Goal: Task Accomplishment & Management: Use online tool/utility

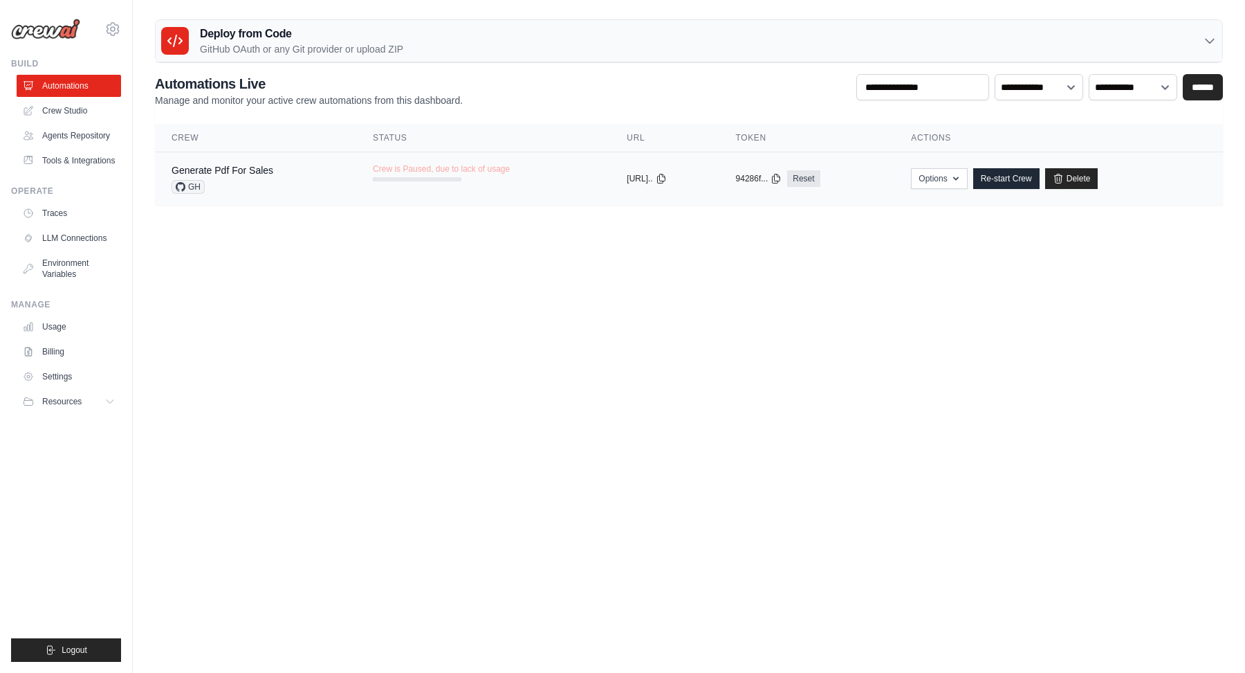
click at [345, 165] on td "Generate Pdf For Sales GH" at bounding box center [255, 178] width 201 height 53
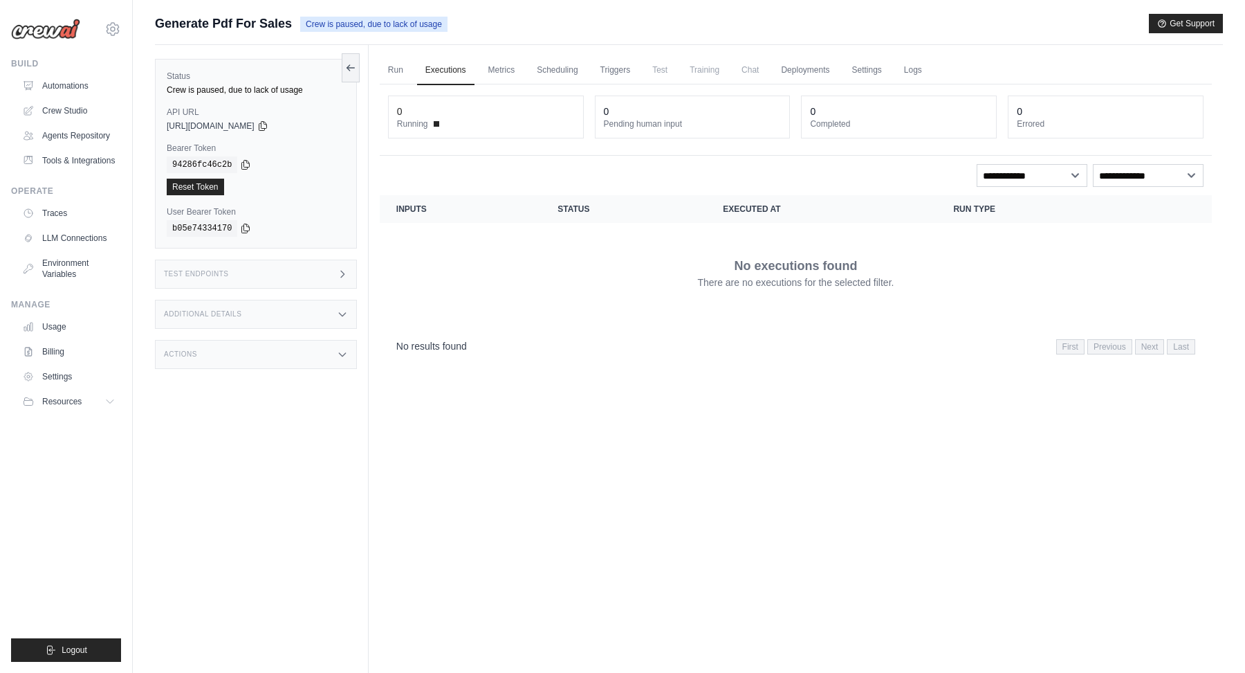
click at [311, 272] on div "Test Endpoints" at bounding box center [256, 273] width 202 height 29
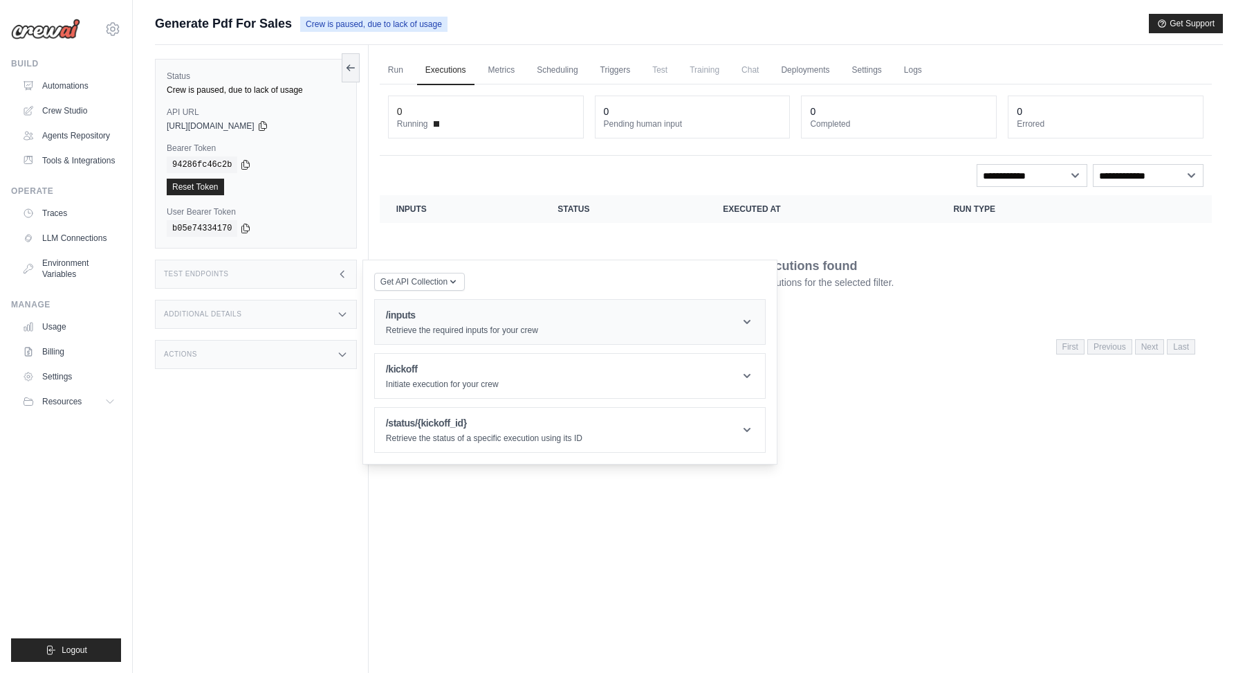
click at [394, 300] on header "/inputs Retrieve the required inputs for your crew" at bounding box center [570, 322] width 390 height 44
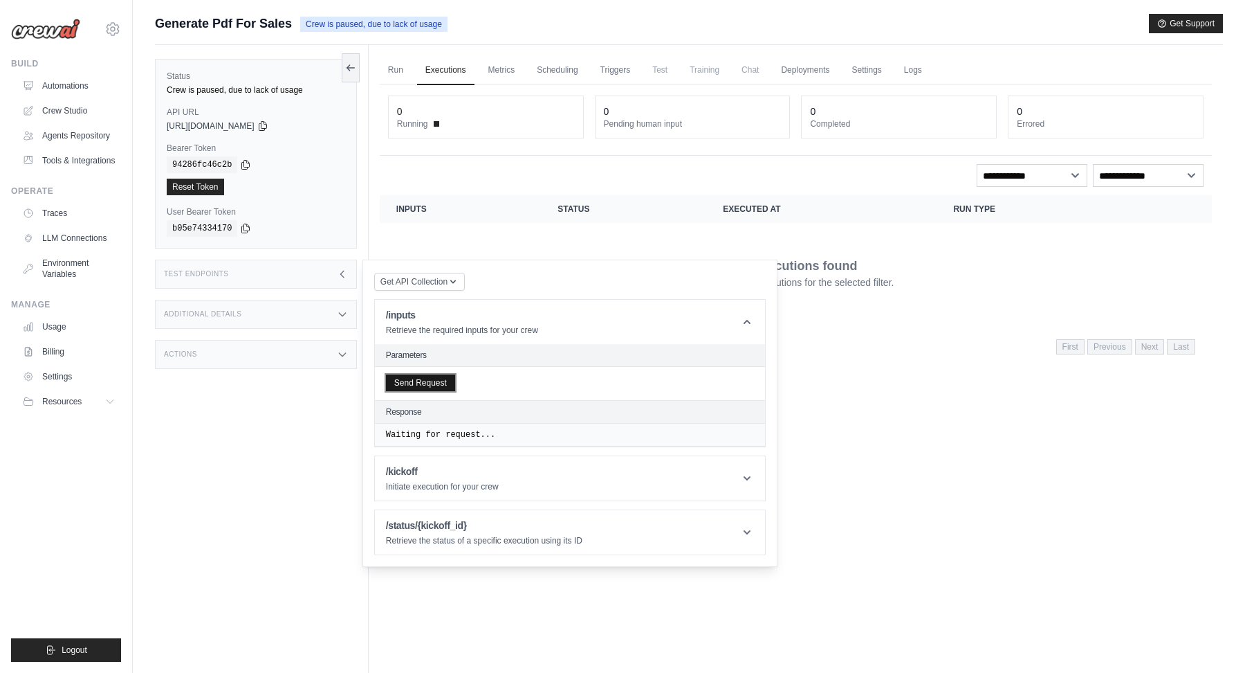
click at [409, 380] on button "Send Request" at bounding box center [420, 382] width 69 height 17
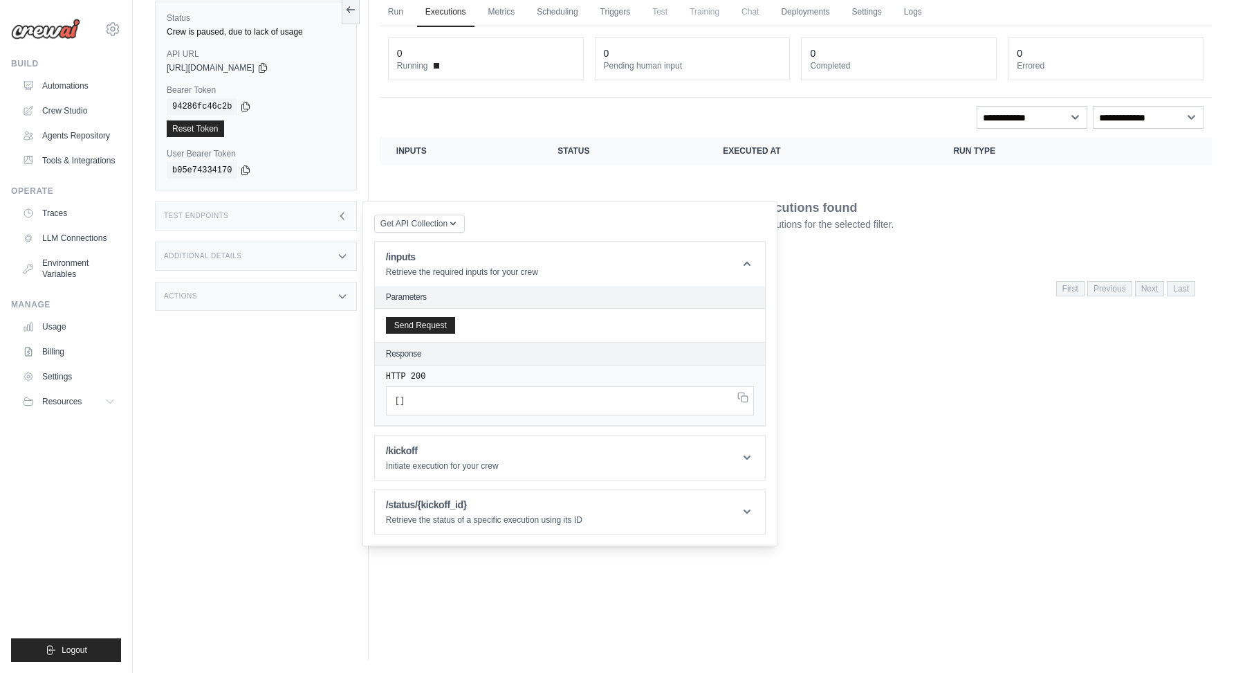
click at [923, 394] on div "Run Executions Metrics Scheduling Triggers Test Training Chat Deployments Setti…" at bounding box center [796, 323] width 855 height 673
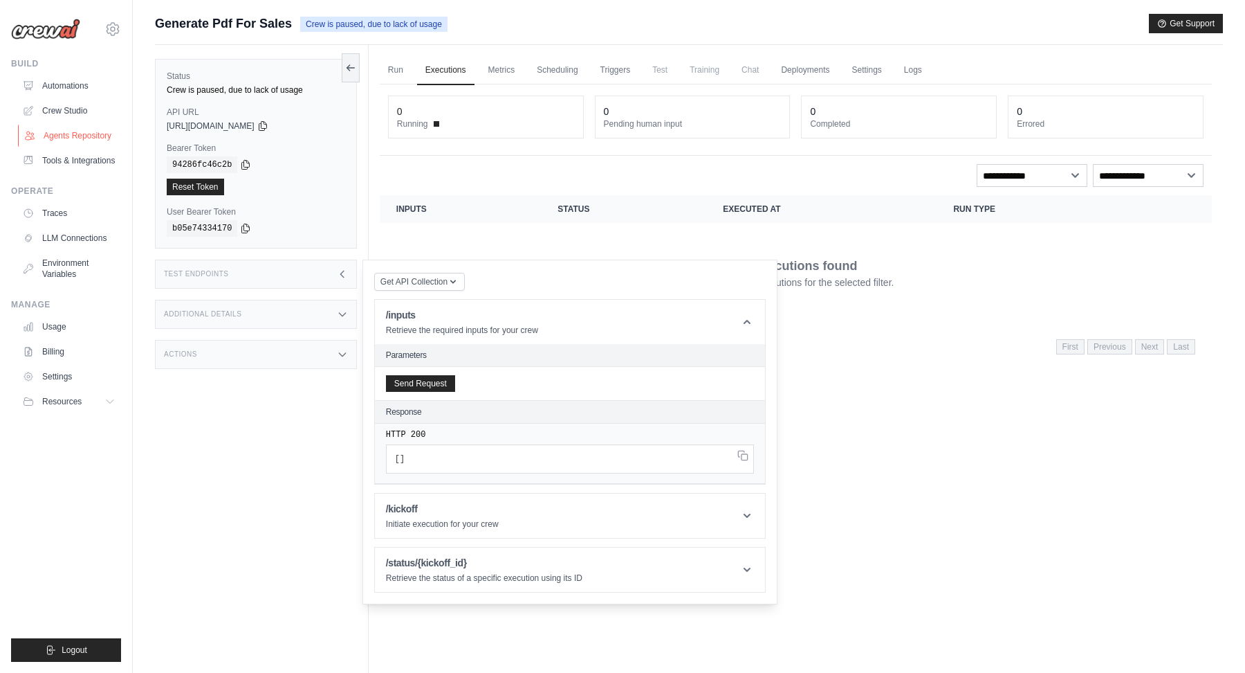
click at [91, 129] on link "Agents Repository" at bounding box center [70, 136] width 104 height 22
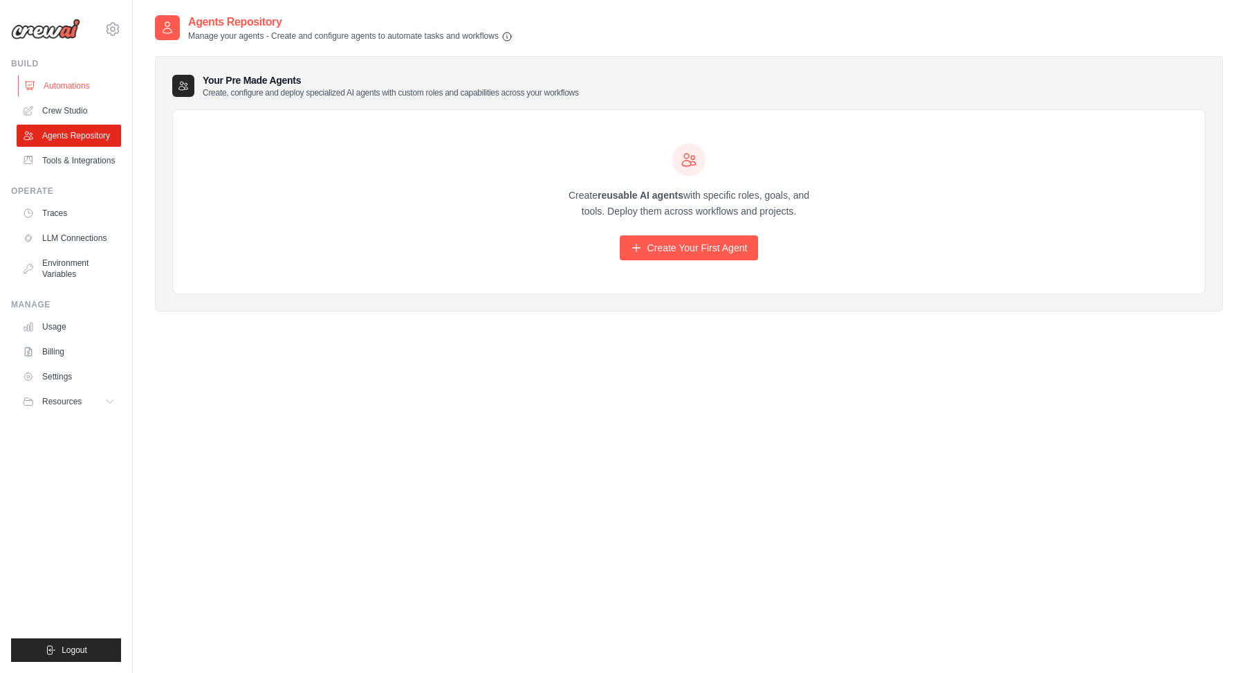
click at [78, 90] on link "Automations" at bounding box center [70, 86] width 104 height 22
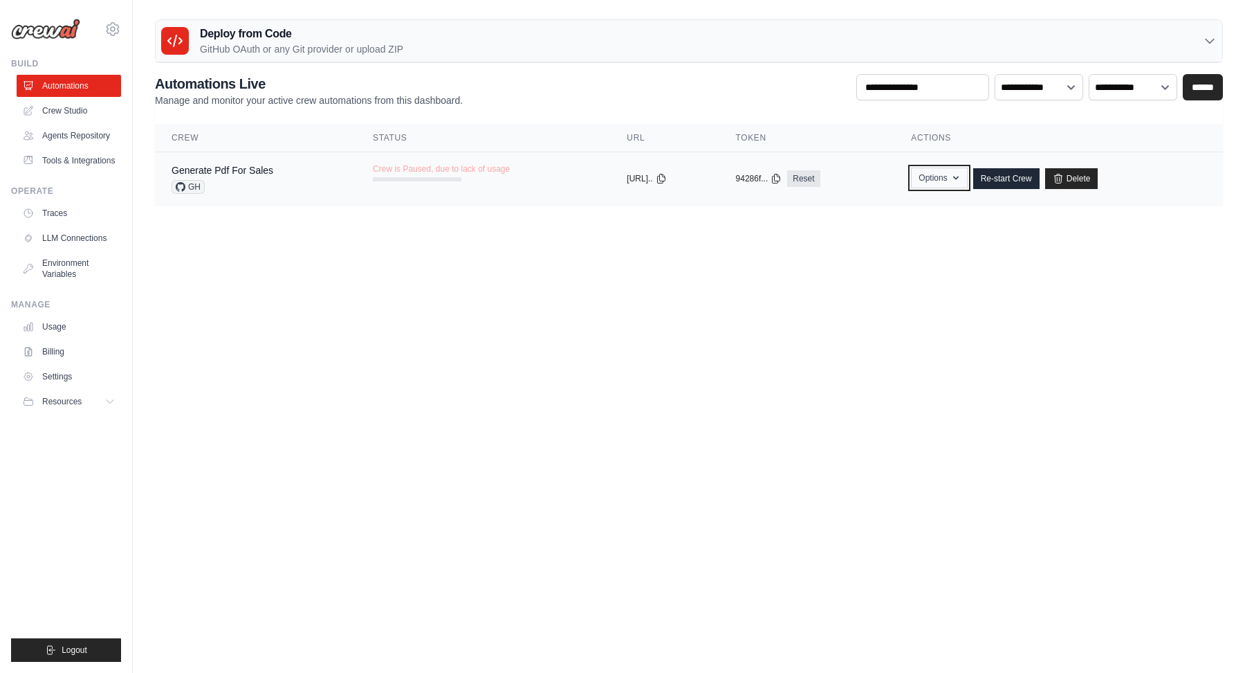
click at [962, 174] on icon "button" at bounding box center [956, 177] width 11 height 11
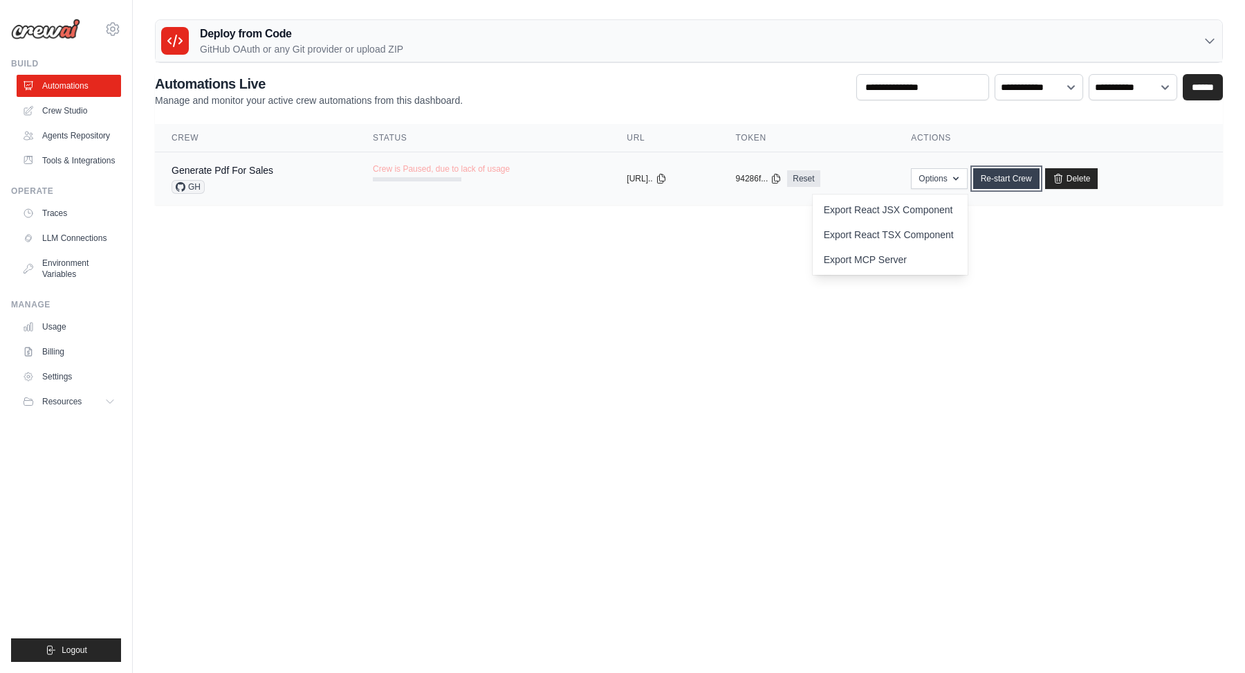
click at [1003, 184] on link "Re-start Crew" at bounding box center [1007, 178] width 66 height 21
